Goal: Task Accomplishment & Management: Complete application form

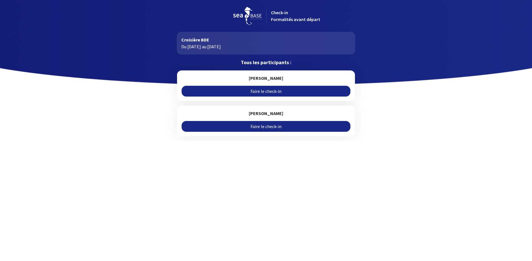
click at [250, 91] on link "Faire le check-in" at bounding box center [265, 91] width 169 height 11
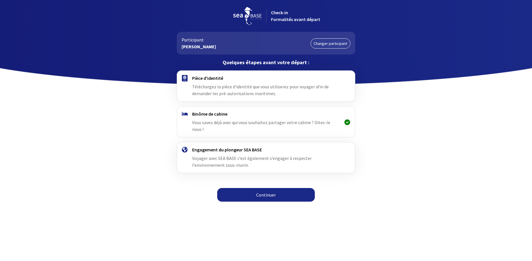
click at [211, 78] on h4 "Pièce d'identité" at bounding box center [266, 78] width 148 height 6
click at [267, 189] on link "Continuer" at bounding box center [266, 195] width 98 height 14
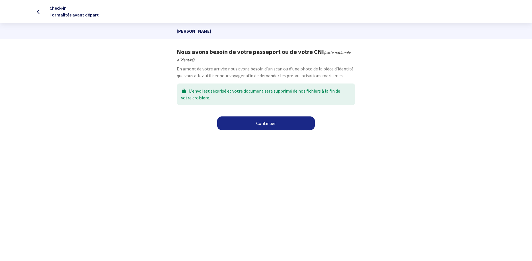
click at [259, 126] on link "Continuer" at bounding box center [266, 124] width 98 height 14
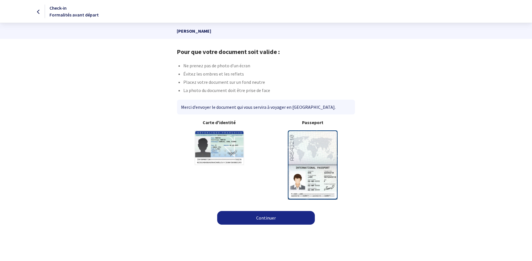
click at [274, 214] on link "Continuer" at bounding box center [266, 218] width 98 height 14
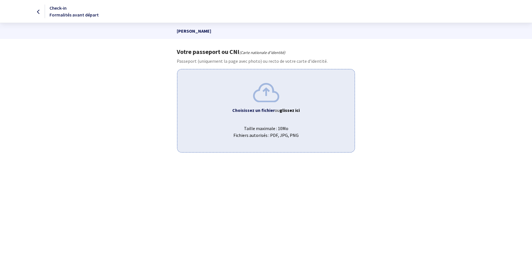
click at [264, 104] on div "Choisissez un fichier ou glissez ici Taille maximale : 10Mo Fichiers autorisés …" at bounding box center [266, 110] width 178 height 83
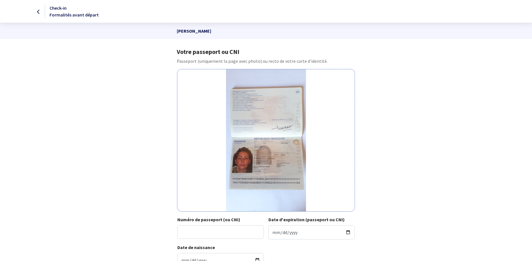
scroll to position [29, 0]
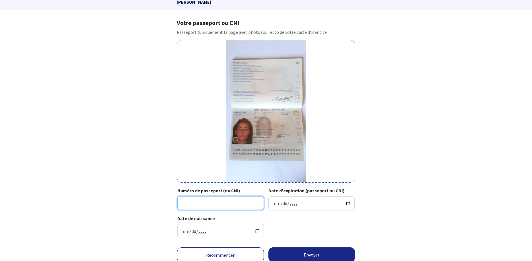
click at [205, 206] on input "Numéro de passeport (ou CNI)" at bounding box center [220, 204] width 86 height 14
click at [108, 100] on div "Votre passeport ou CNI Passeport (uniquement la page avec photo) ou recto de vo…" at bounding box center [265, 131] width 321 height 224
click at [204, 203] on input "Numéro de passeport (ou CNI)" at bounding box center [220, 204] width 86 height 14
click at [215, 201] on input "Numéro de passeport (ou CNI)" at bounding box center [220, 204] width 86 height 14
type input "19AF73500"
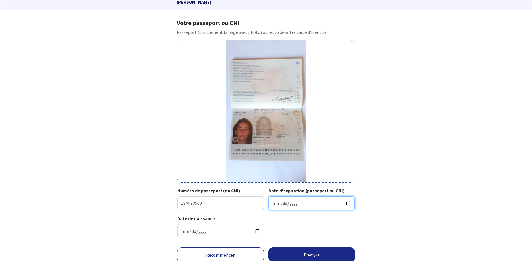
click at [274, 202] on input "Date d'expiration (passeport ou CNI)" at bounding box center [311, 204] width 86 height 14
click at [272, 205] on input "Date d'expiration (passeport ou CNI)" at bounding box center [311, 204] width 86 height 14
type input "2029-02-24"
click at [220, 232] on input "1986-08-25" at bounding box center [220, 231] width 86 height 14
click at [147, 231] on div "Votre passeport ou CNI Passeport (uniquement la page avec photo) ou recto de vo…" at bounding box center [265, 131] width 321 height 224
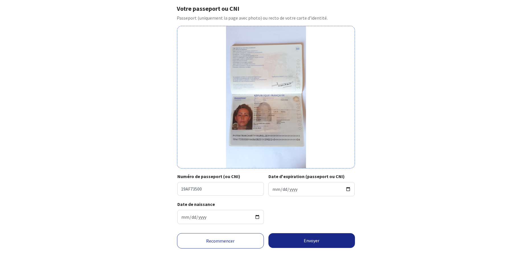
scroll to position [50, 0]
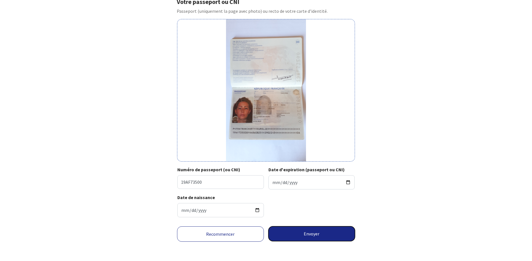
click at [315, 235] on button "Envoyer" at bounding box center [311, 234] width 87 height 15
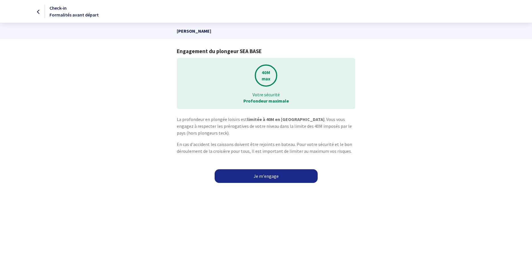
click at [270, 180] on link "Je m'engage" at bounding box center [265, 177] width 103 height 14
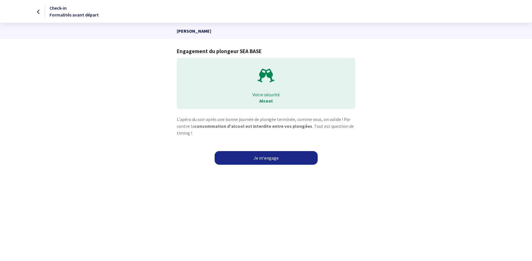
click at [269, 158] on link "Je m'engage" at bounding box center [265, 158] width 103 height 14
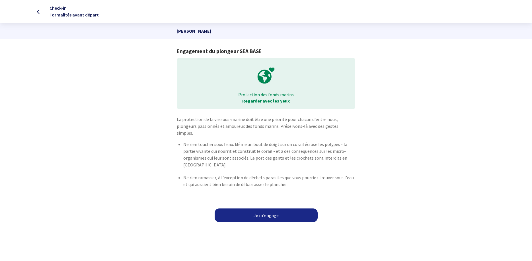
click at [261, 211] on link "Je m'engage" at bounding box center [265, 216] width 103 height 14
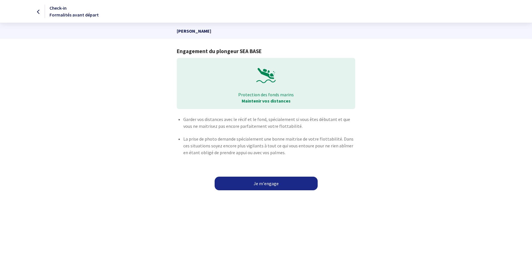
click at [272, 183] on link "Je m'engage" at bounding box center [265, 184] width 103 height 14
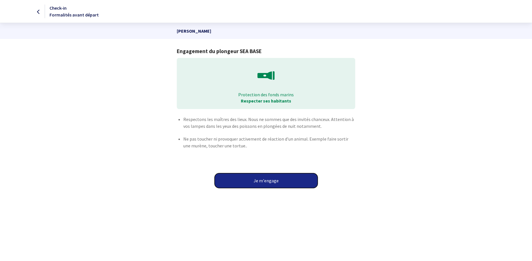
click at [272, 183] on button "Je m'engage" at bounding box center [265, 181] width 103 height 15
